Goal: Transaction & Acquisition: Purchase product/service

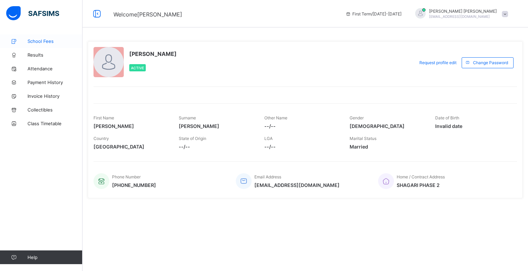
click at [37, 41] on span "School Fees" at bounding box center [54, 40] width 55 height 5
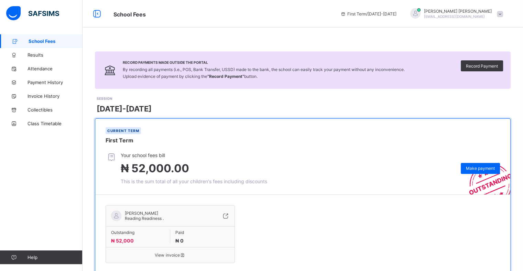
scroll to position [22, 0]
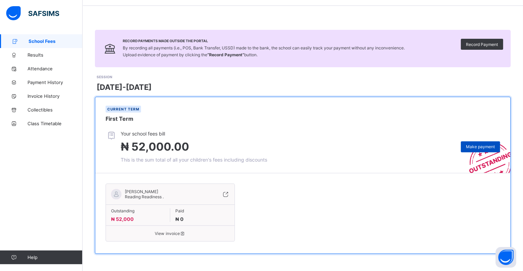
click at [479, 148] on span "Make payment" at bounding box center [480, 146] width 29 height 5
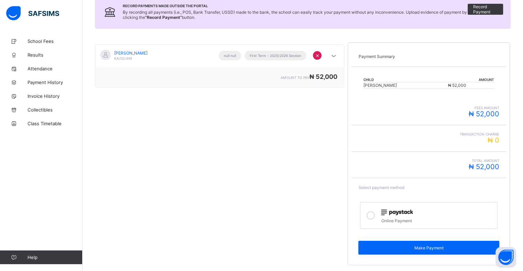
scroll to position [87, 0]
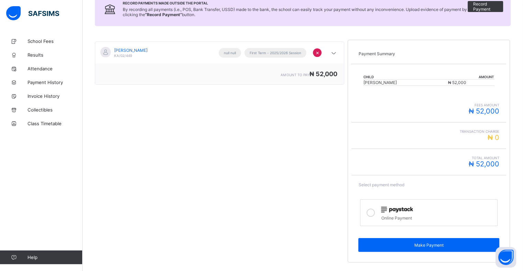
click at [374, 213] on icon at bounding box center [370, 213] width 8 height 8
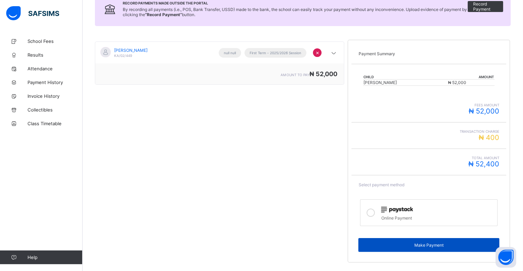
click at [384, 244] on span "Make Payment" at bounding box center [428, 245] width 131 height 5
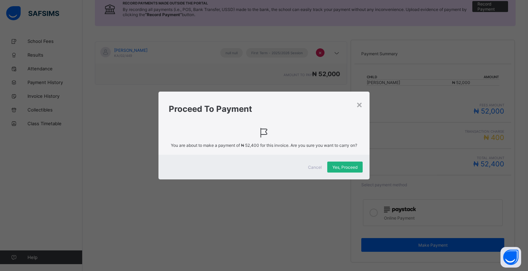
click at [344, 168] on span "Yes, Proceed" at bounding box center [344, 167] width 25 height 5
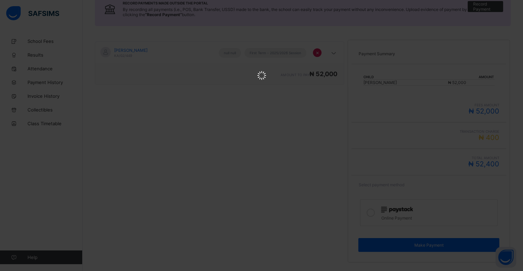
scroll to position [0, 0]
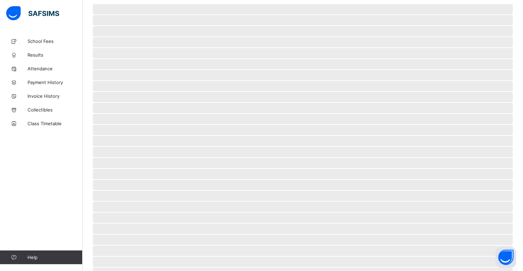
scroll to position [0, 0]
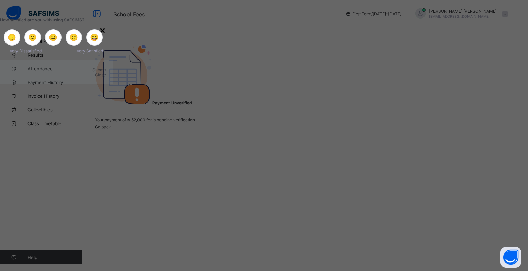
click at [106, 36] on div "×" at bounding box center [102, 30] width 7 height 12
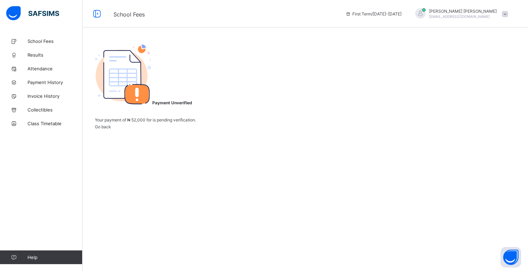
click at [111, 130] on span "Go back" at bounding box center [103, 126] width 16 height 5
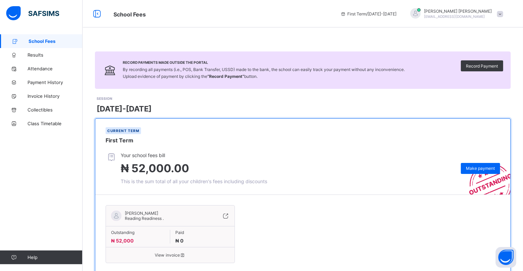
scroll to position [22, 0]
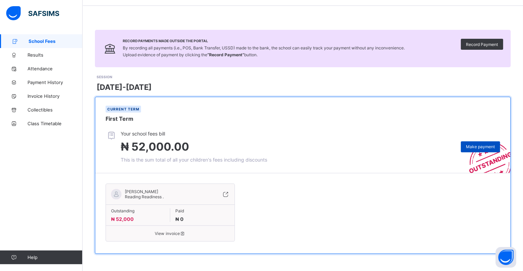
click at [476, 149] on span "Make payment" at bounding box center [480, 146] width 29 height 5
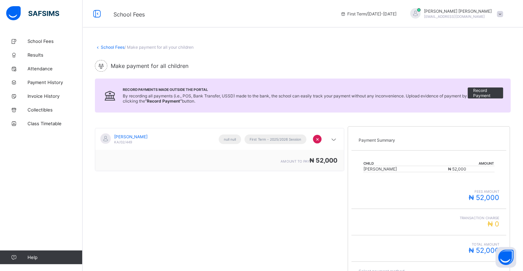
scroll to position [87, 0]
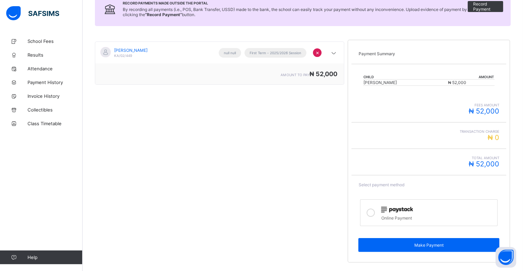
click at [373, 213] on icon at bounding box center [370, 213] width 8 height 8
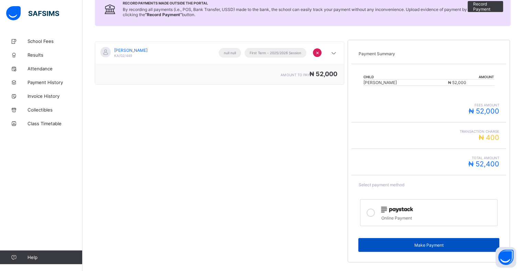
click at [410, 244] on span "Make Payment" at bounding box center [428, 245] width 131 height 5
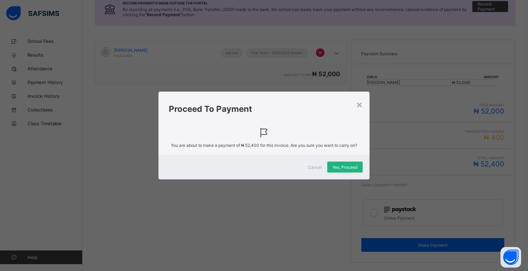
click at [341, 166] on span "Yes, Proceed" at bounding box center [344, 167] width 25 height 5
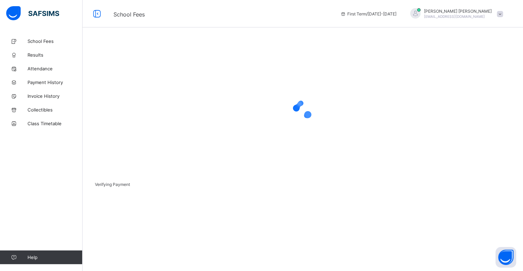
scroll to position [0, 0]
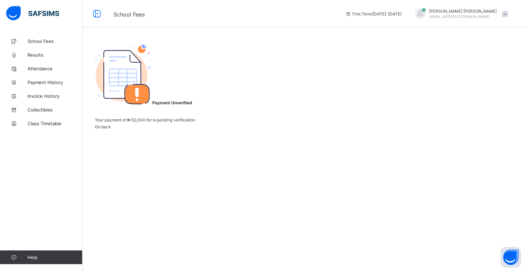
click at [111, 130] on span "Go back" at bounding box center [103, 126] width 16 height 5
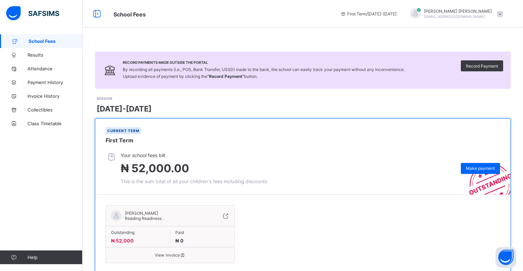
scroll to position [22, 0]
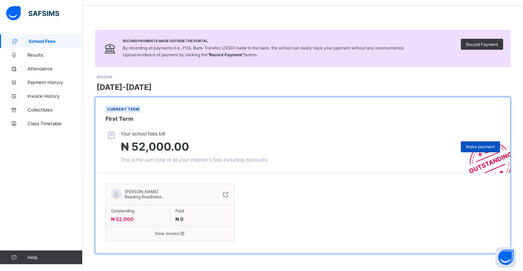
click at [483, 147] on span "Make payment" at bounding box center [480, 146] width 29 height 5
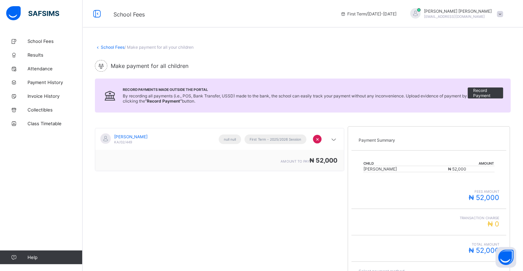
scroll to position [87, 0]
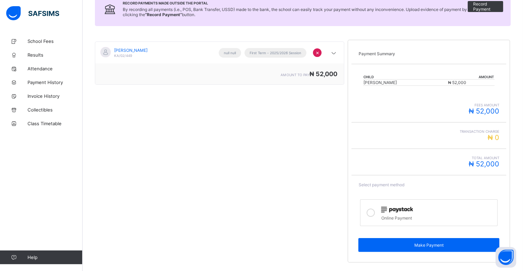
click at [371, 213] on icon at bounding box center [370, 213] width 8 height 8
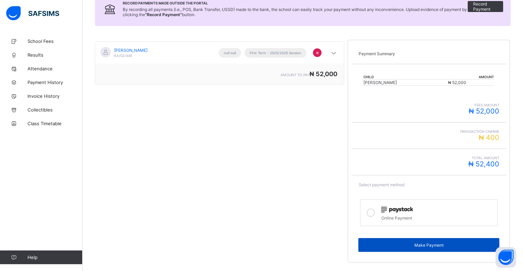
click at [409, 246] on span "Make Payment" at bounding box center [428, 245] width 131 height 5
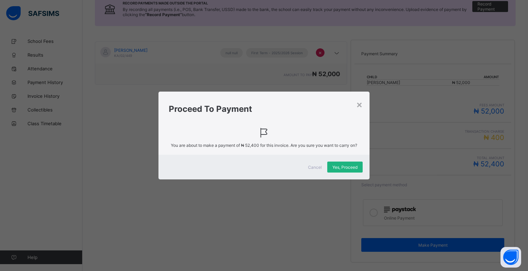
click at [341, 165] on span "Yes, Proceed" at bounding box center [344, 167] width 25 height 5
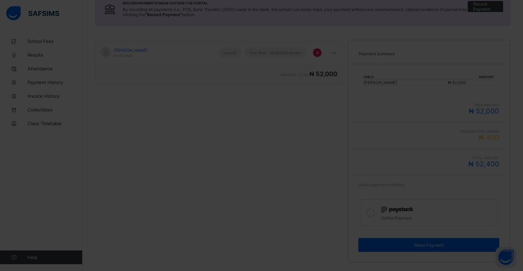
scroll to position [0, 0]
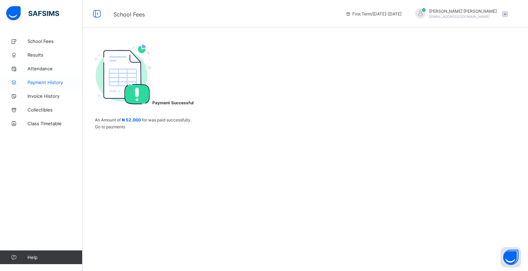
click at [43, 83] on span "Payment History" at bounding box center [54, 82] width 55 height 5
